Goal: Transaction & Acquisition: Obtain resource

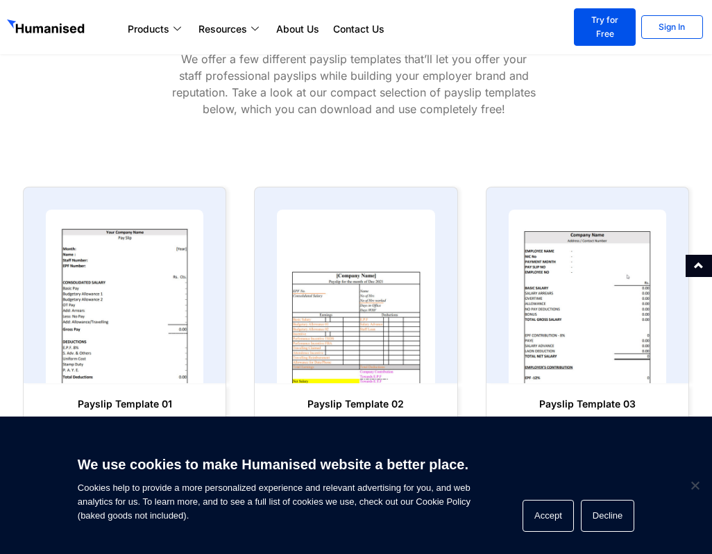
scroll to position [555, 0]
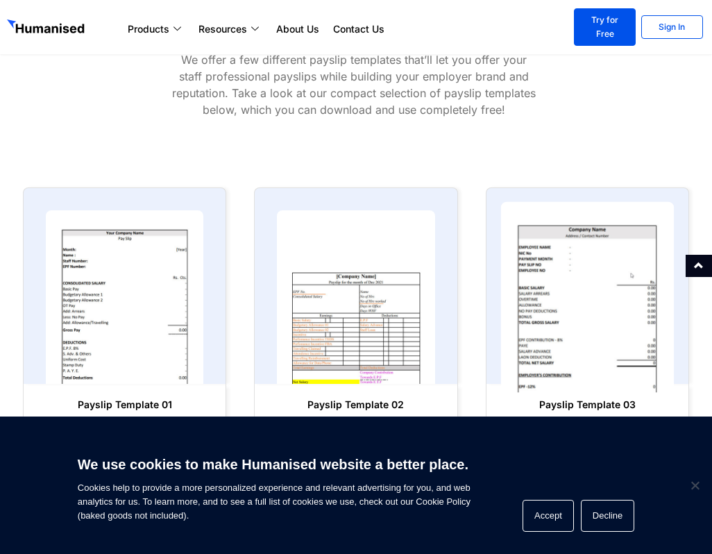
click at [617, 293] on img at bounding box center [588, 296] width 174 height 191
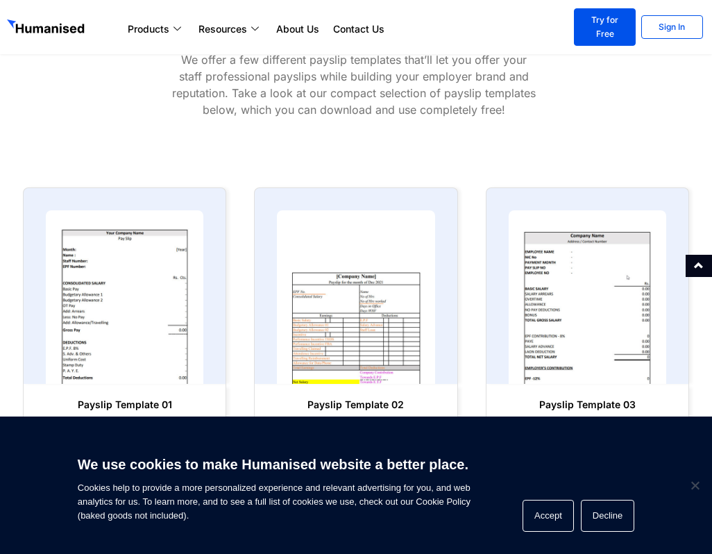
click at [591, 423] on span "Download Template" at bounding box center [594, 430] width 96 height 14
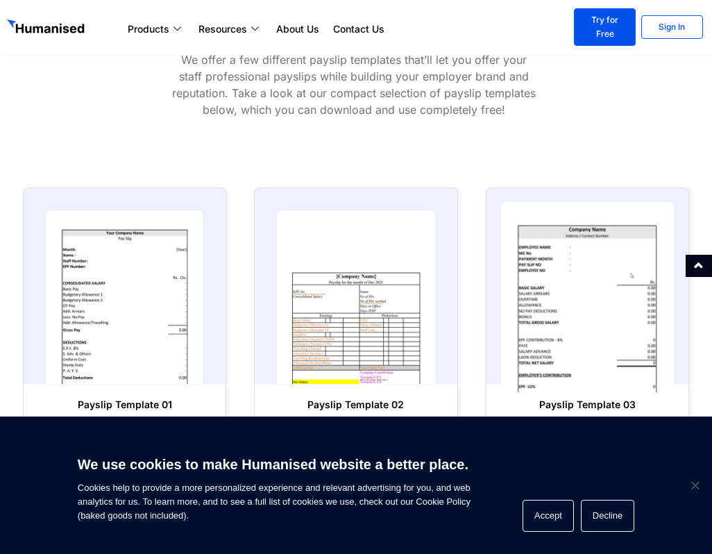
click at [624, 321] on img at bounding box center [588, 296] width 174 height 191
click at [622, 321] on img at bounding box center [588, 296] width 174 height 191
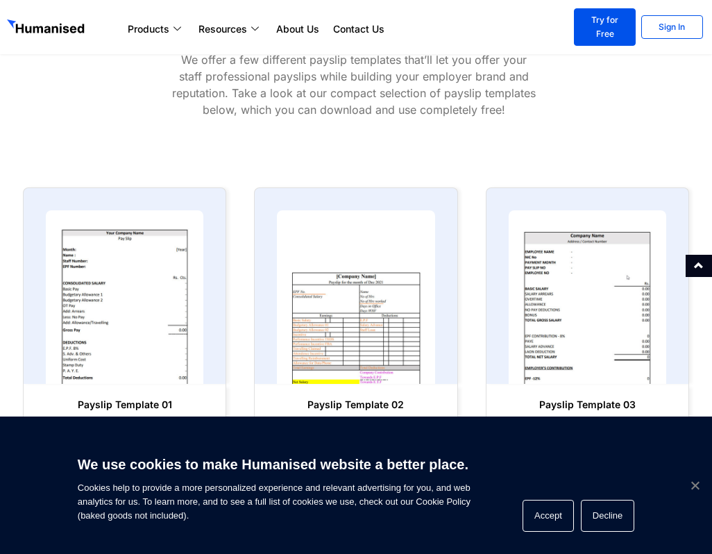
click at [696, 488] on span "Cookie Notice" at bounding box center [695, 485] width 14 height 14
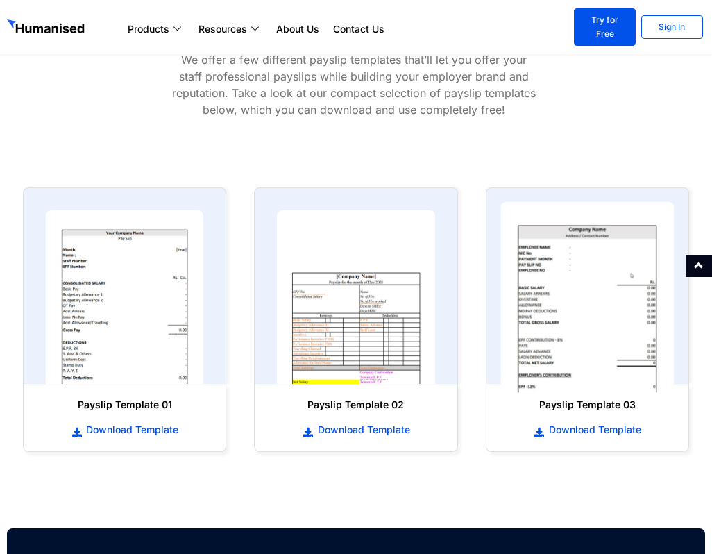
click at [629, 315] on img at bounding box center [588, 296] width 174 height 191
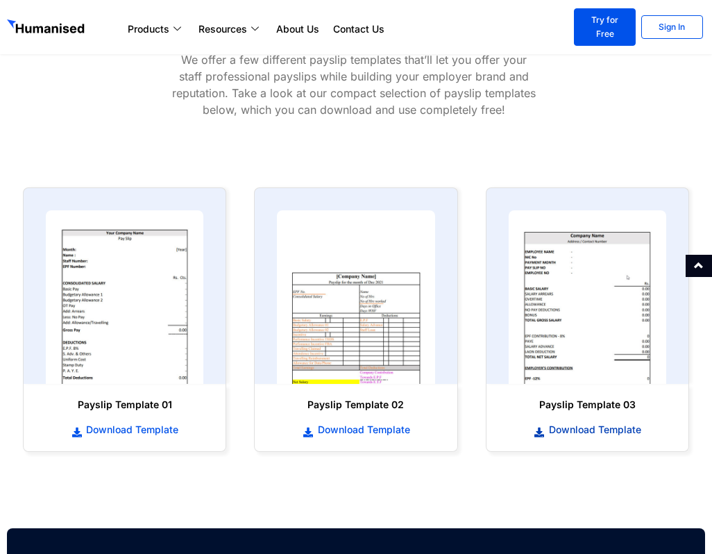
click at [569, 423] on span "Download Template" at bounding box center [594, 430] width 96 height 14
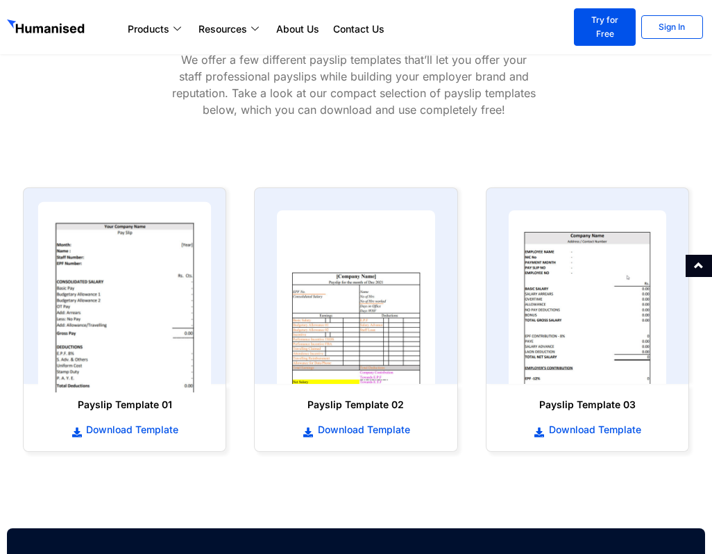
click at [111, 302] on img at bounding box center [125, 296] width 174 height 191
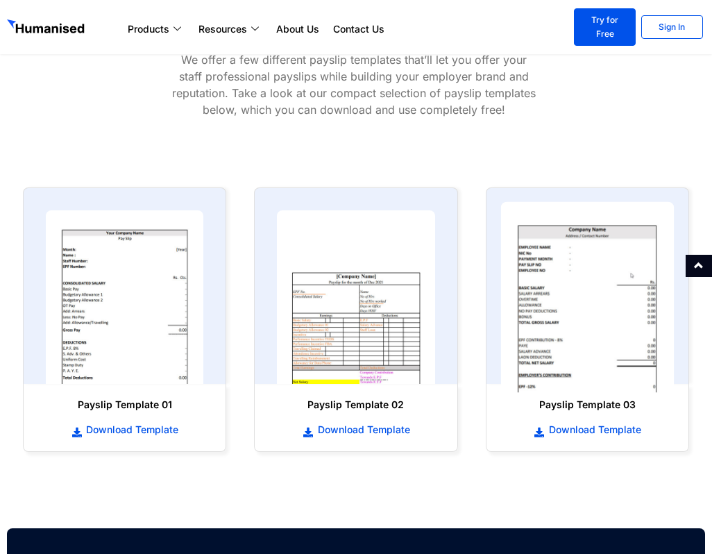
click at [606, 278] on img at bounding box center [588, 296] width 174 height 191
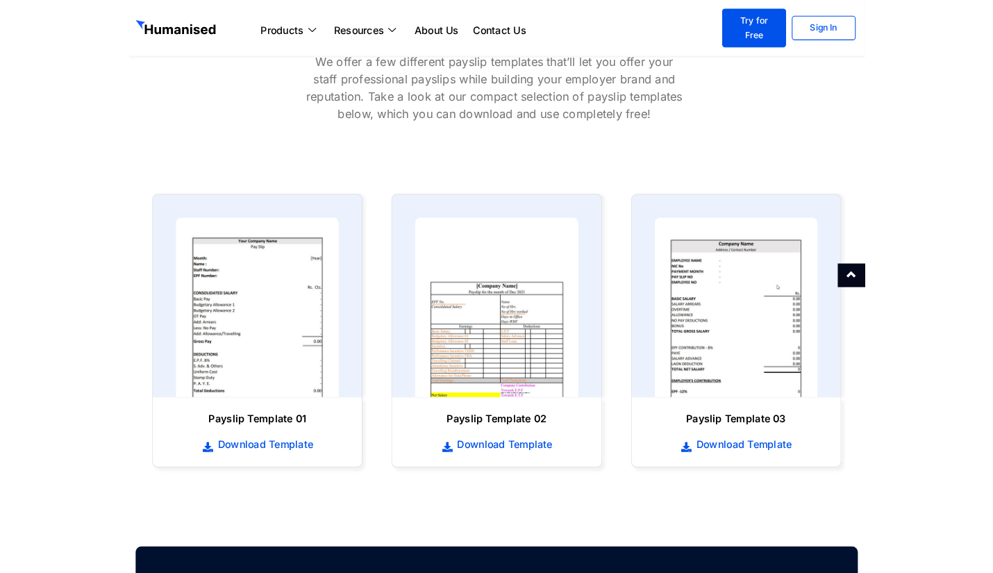
scroll to position [597, 0]
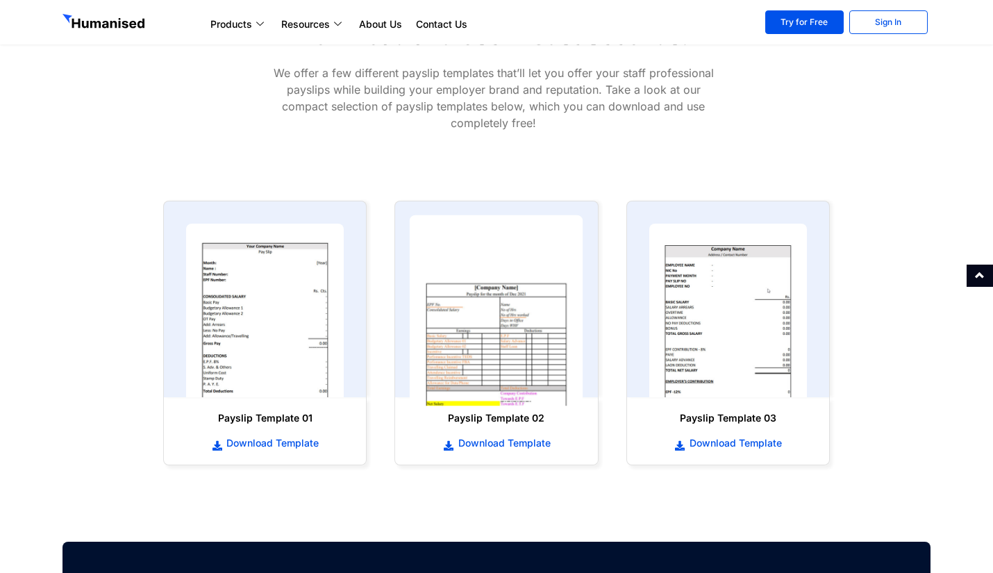
scroll to position [694, 0]
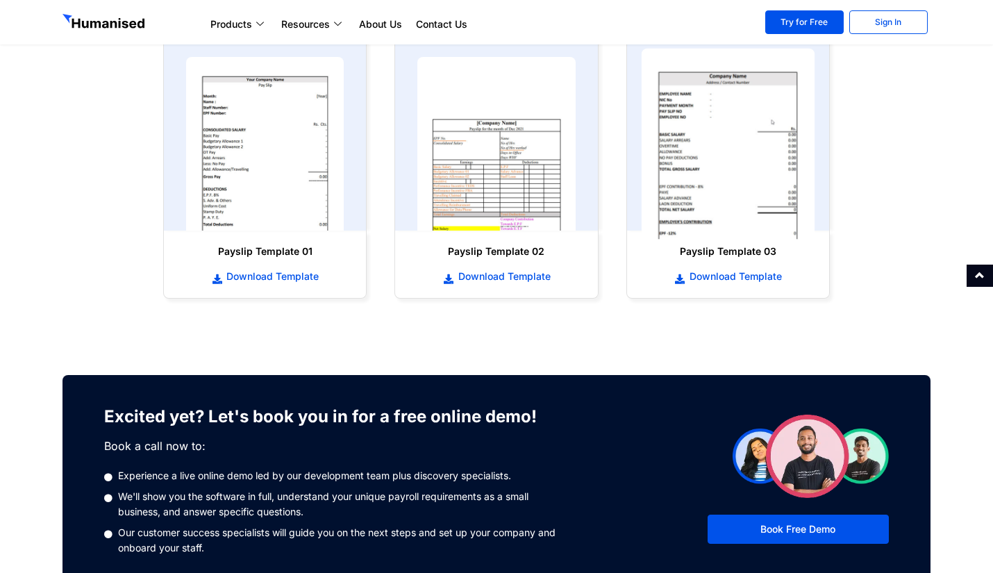
click at [755, 174] on img at bounding box center [728, 144] width 174 height 191
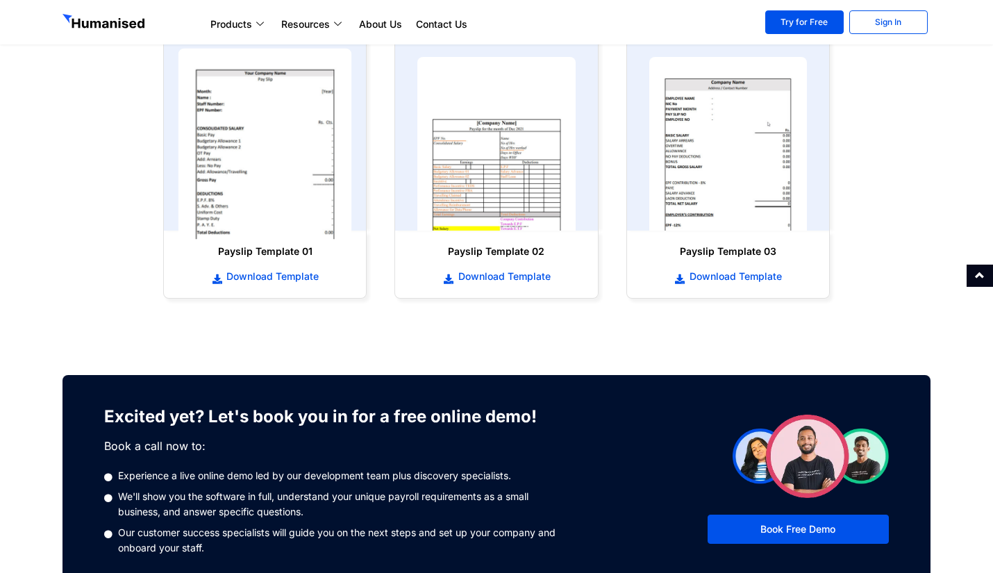
click at [222, 147] on img at bounding box center [265, 144] width 174 height 191
